Goal: Find specific page/section: Find specific page/section

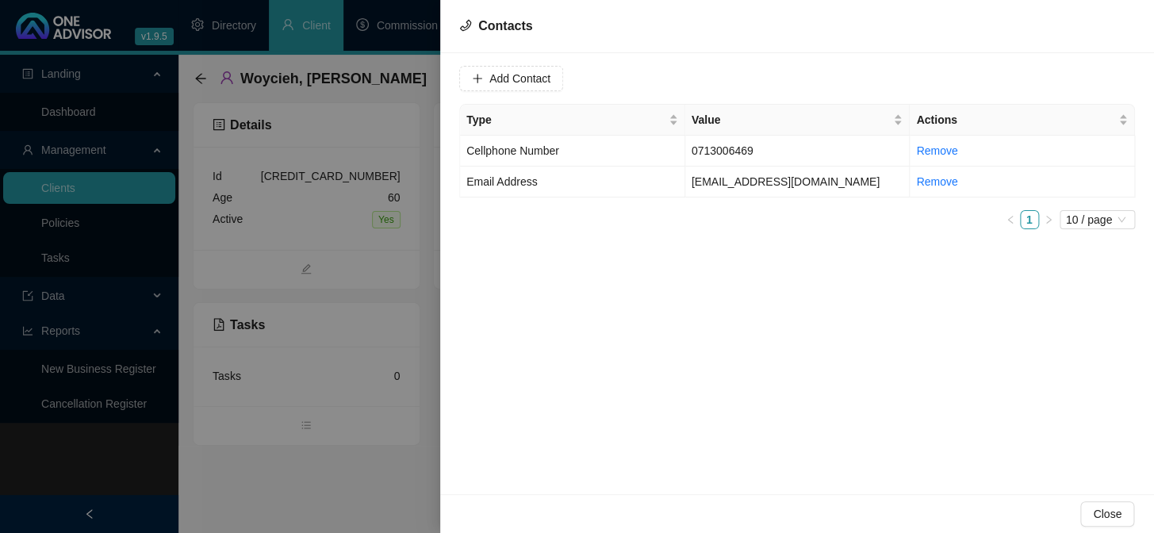
click at [341, 305] on div at bounding box center [577, 266] width 1154 height 533
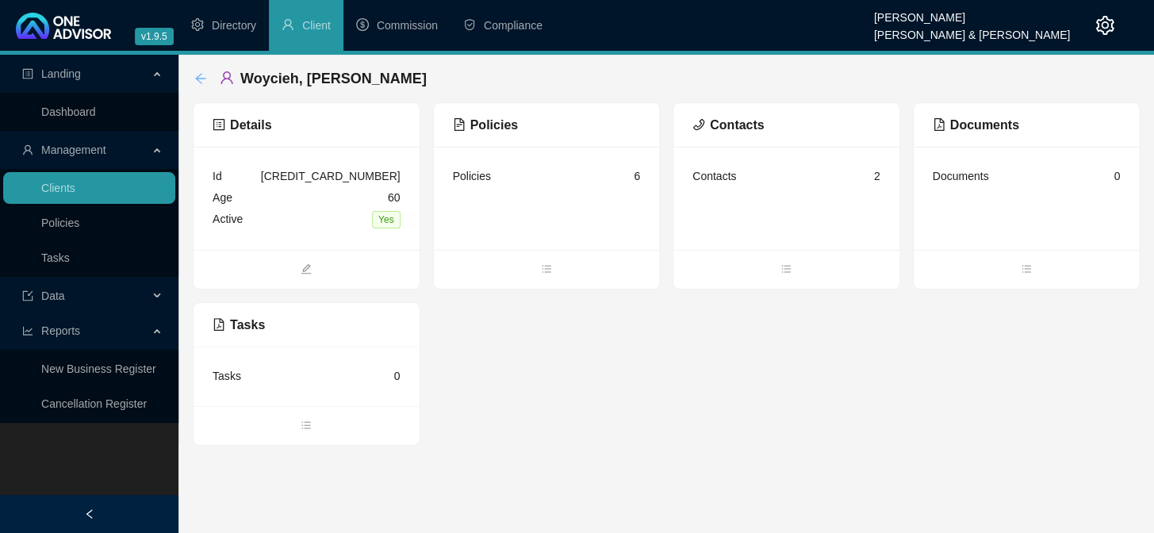
click at [201, 78] on icon "arrow-left" at bounding box center [200, 78] width 10 height 10
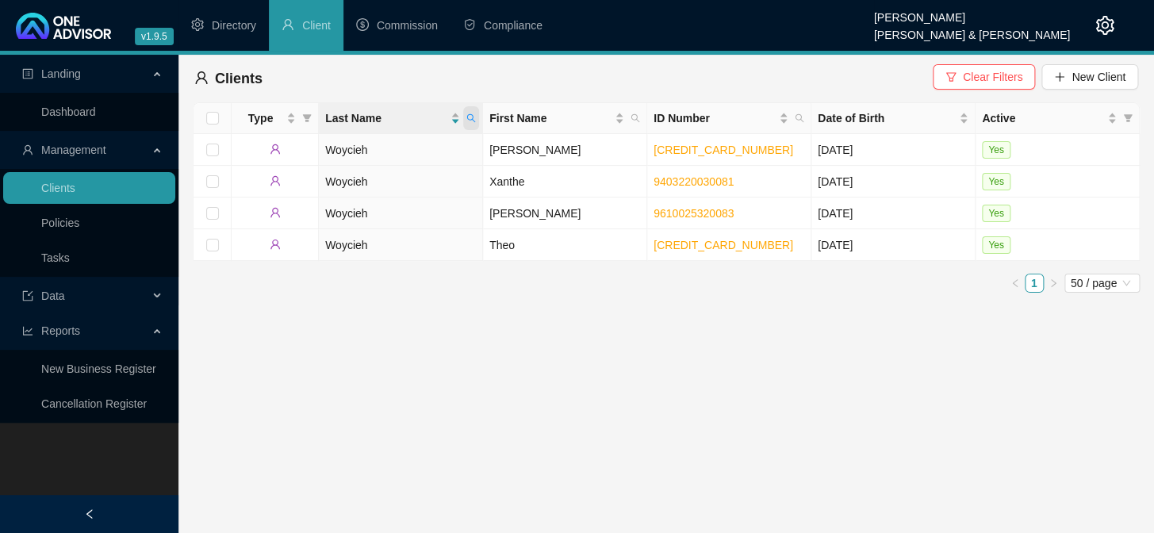
click at [473, 120] on icon "search" at bounding box center [471, 118] width 9 height 9
type input "[PERSON_NAME]"
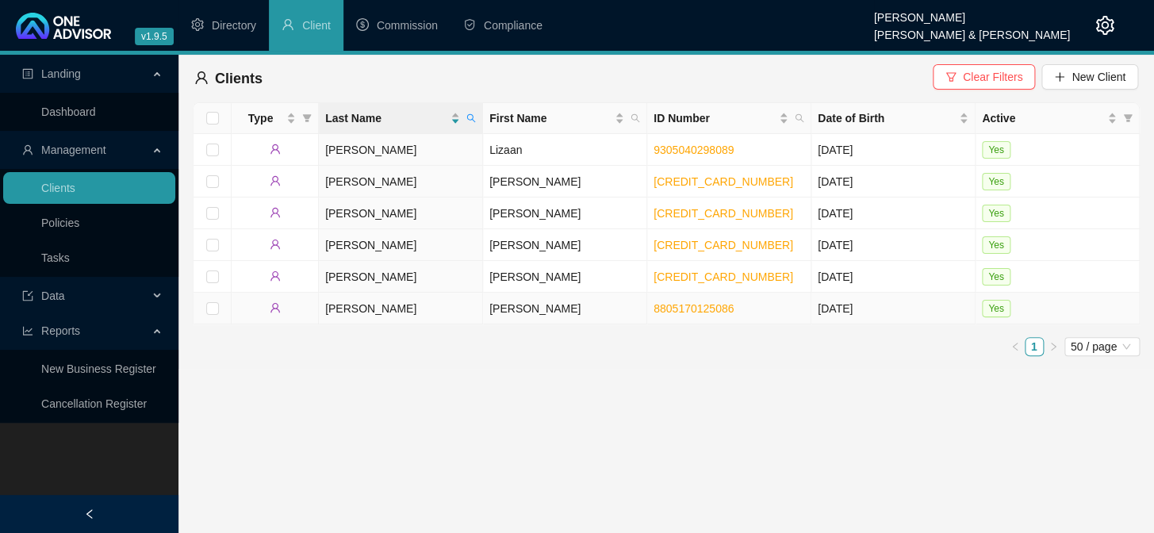
click at [506, 314] on td "[PERSON_NAME]" at bounding box center [565, 309] width 164 height 32
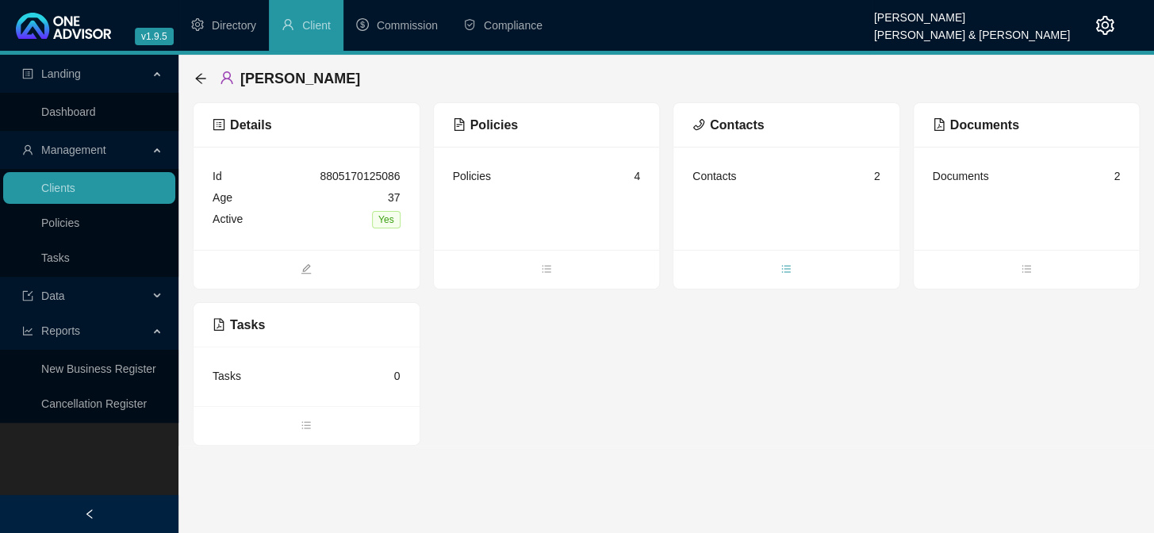
click at [786, 267] on icon "bars" at bounding box center [785, 268] width 11 height 11
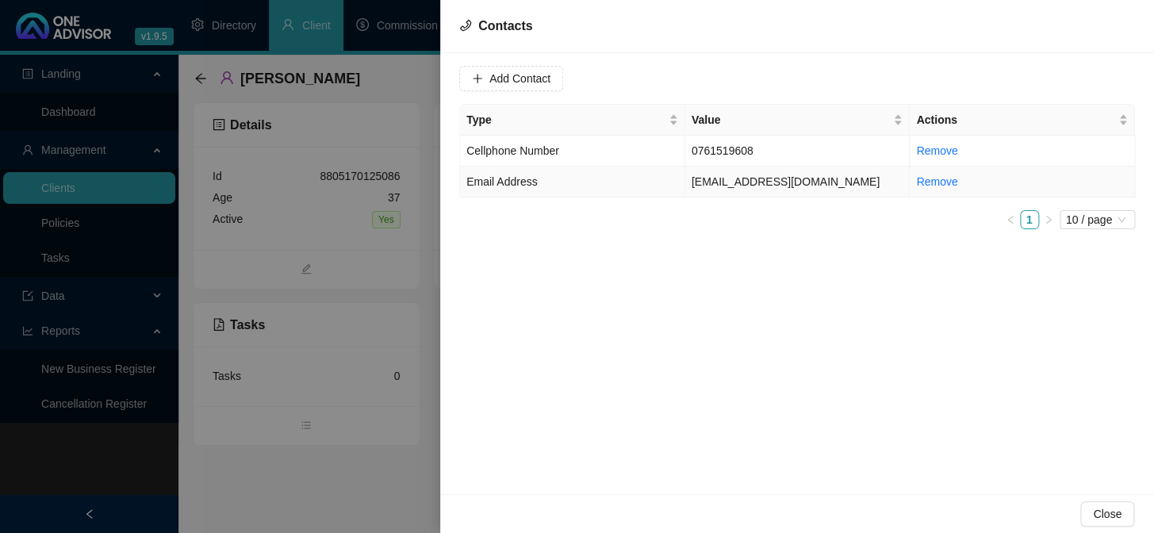
click at [833, 177] on td "[EMAIL_ADDRESS][DOMAIN_NAME]" at bounding box center [797, 181] width 225 height 31
drag, startPoint x: 633, startPoint y: 76, endPoint x: 496, endPoint y: 90, distance: 137.9
click at [498, 90] on div "[EMAIL_ADDRESS][DOMAIN_NAME]" at bounding box center [577, 78] width 158 height 25
click at [600, 499] on div "Close" at bounding box center [797, 513] width 714 height 39
